Goal: Check status: Check status

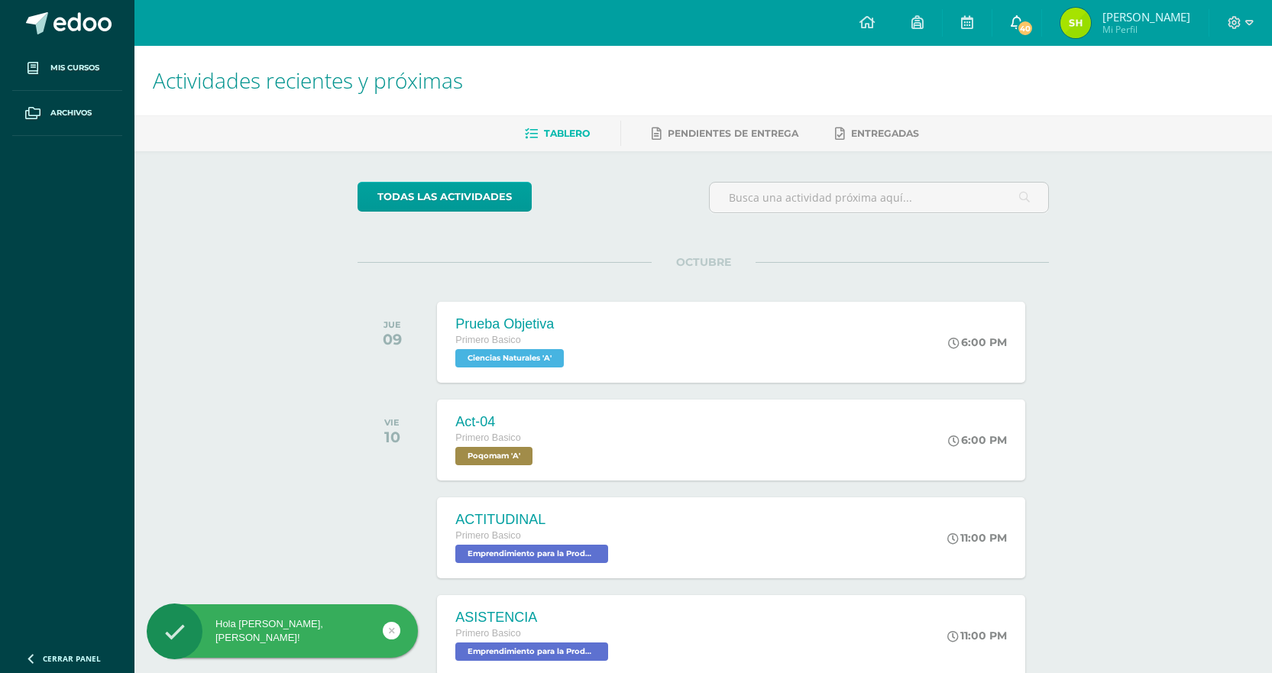
click at [1020, 23] on icon at bounding box center [1017, 22] width 12 height 14
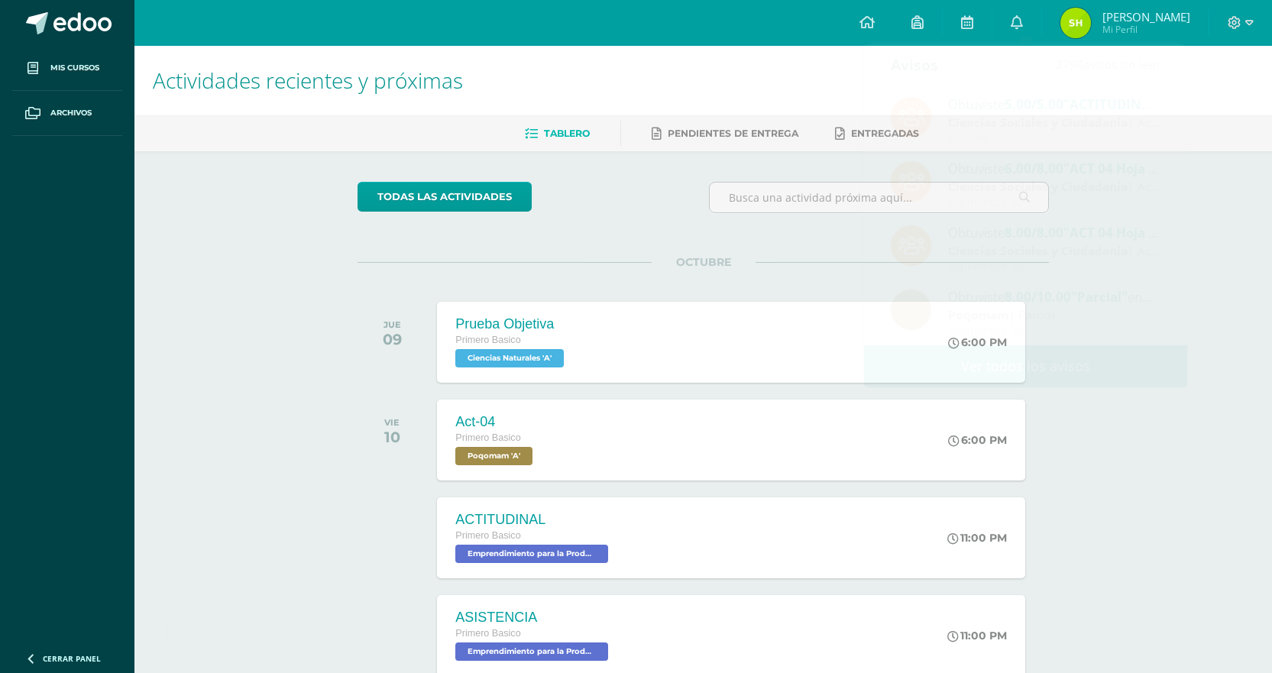
click at [1111, 492] on div "Actividades recientes y próximas Tablero Pendientes de entrega Entregadas todas…" at bounding box center [702, 507] width 1137 height 922
click at [1248, 23] on icon at bounding box center [1249, 23] width 8 height 14
click at [1121, 15] on span "[PERSON_NAME]" at bounding box center [1146, 16] width 88 height 15
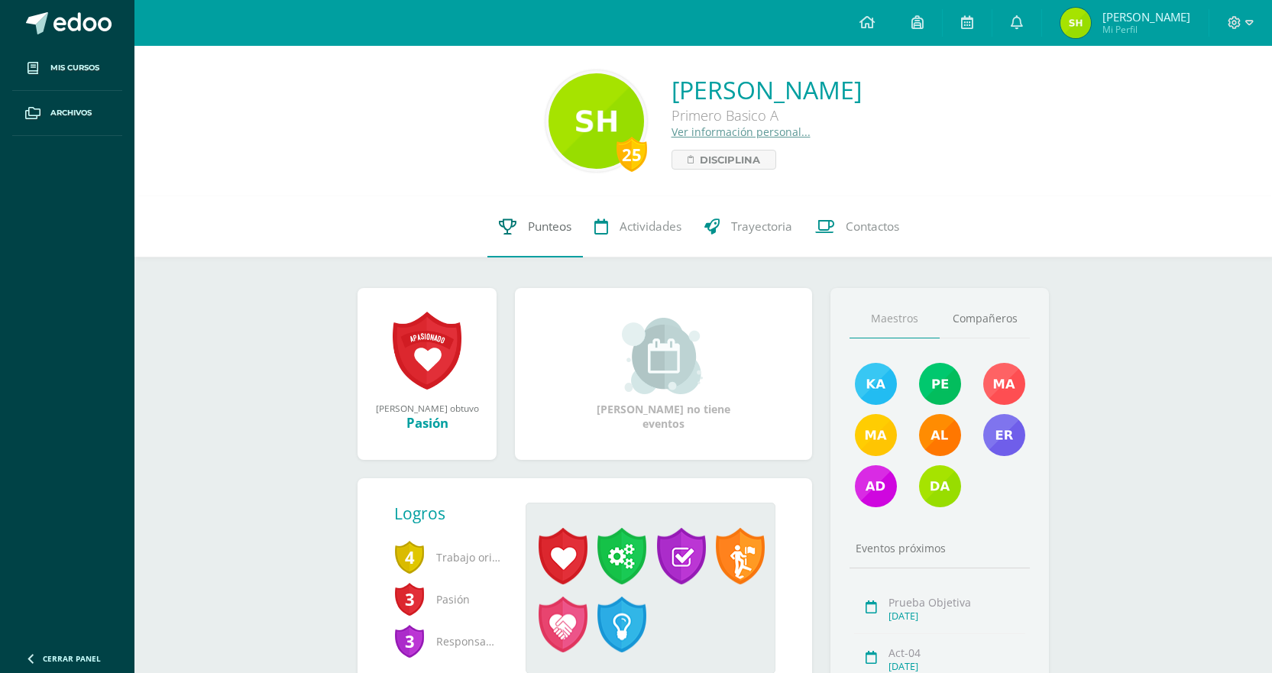
click at [535, 232] on span "Punteos" at bounding box center [550, 226] width 44 height 16
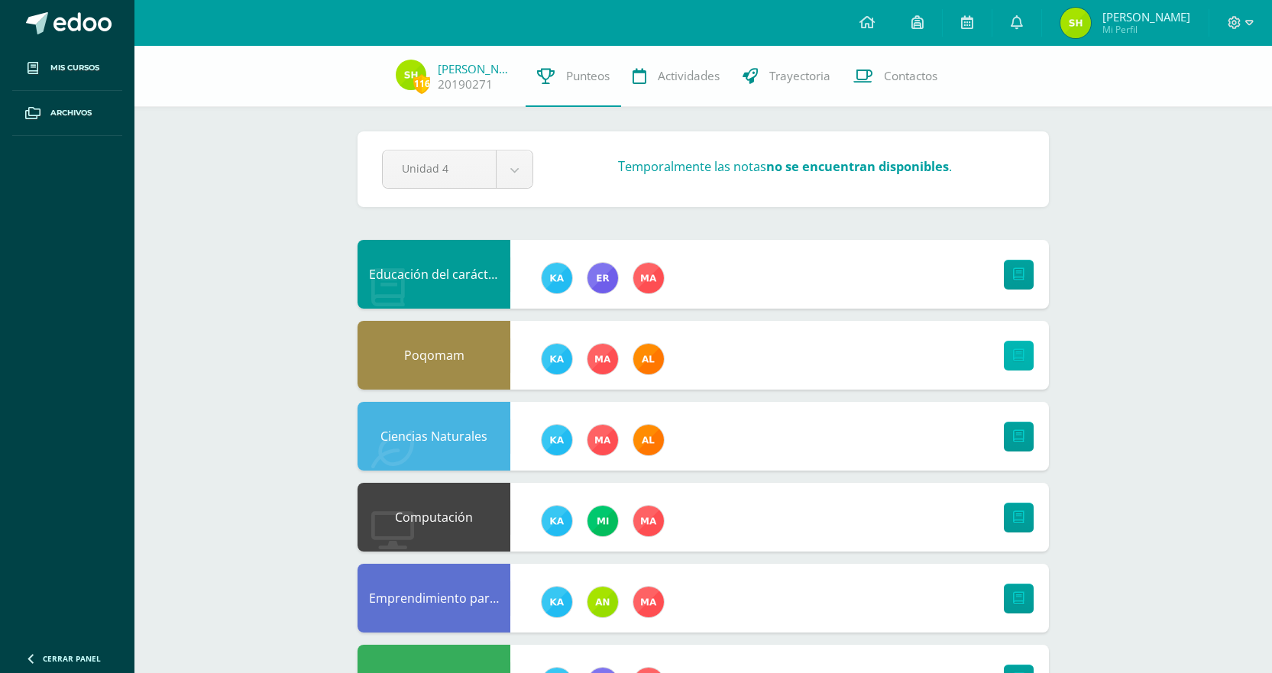
click at [1014, 354] on icon at bounding box center [1018, 355] width 11 height 13
